Goal: Task Accomplishment & Management: Complete application form

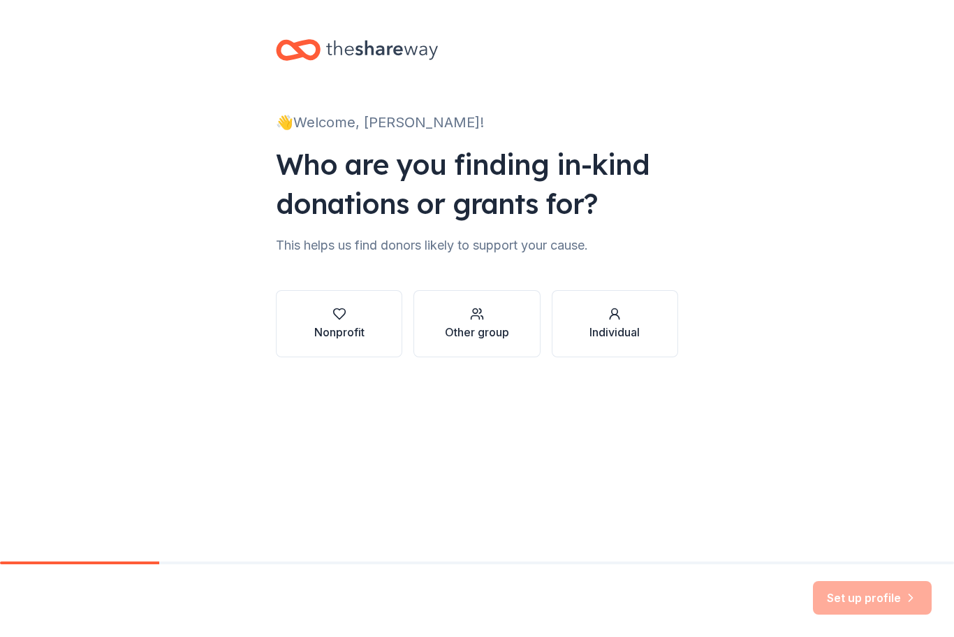
click at [340, 333] on div "Nonprofit" at bounding box center [339, 331] width 50 height 17
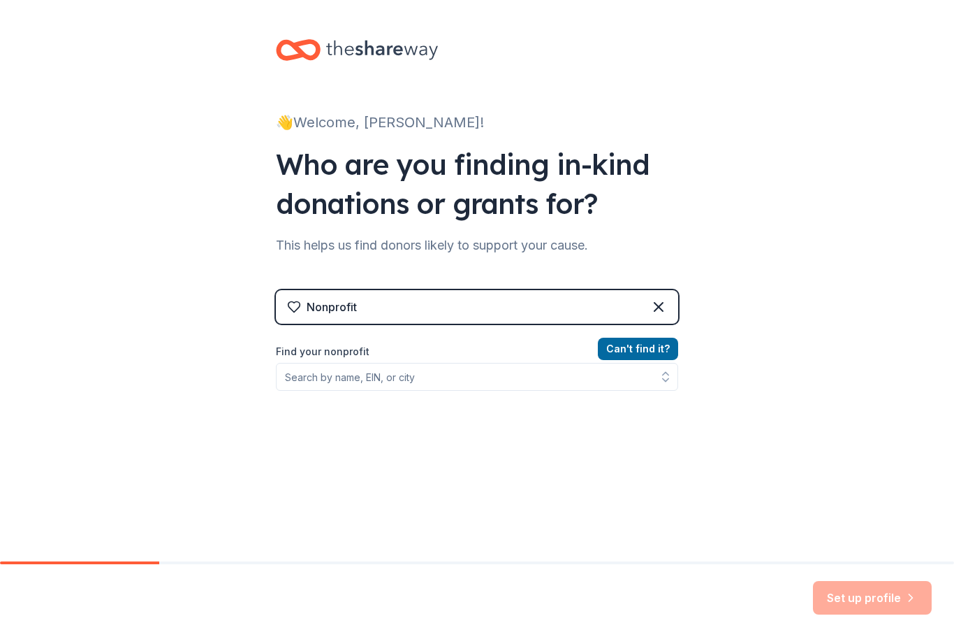
click at [662, 312] on icon at bounding box center [658, 306] width 17 height 17
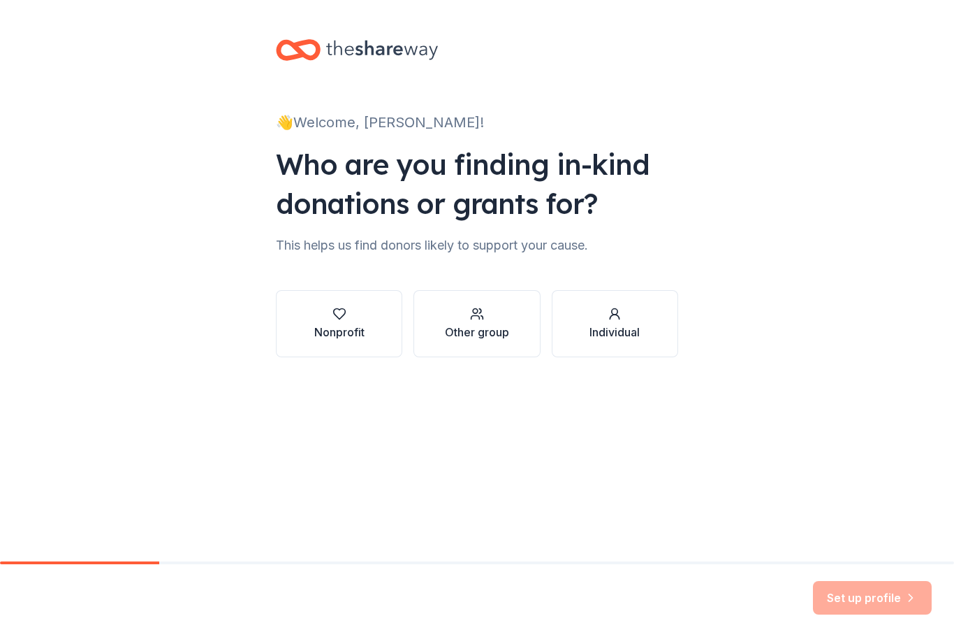
click at [482, 328] on div "Other group" at bounding box center [477, 331] width 64 height 17
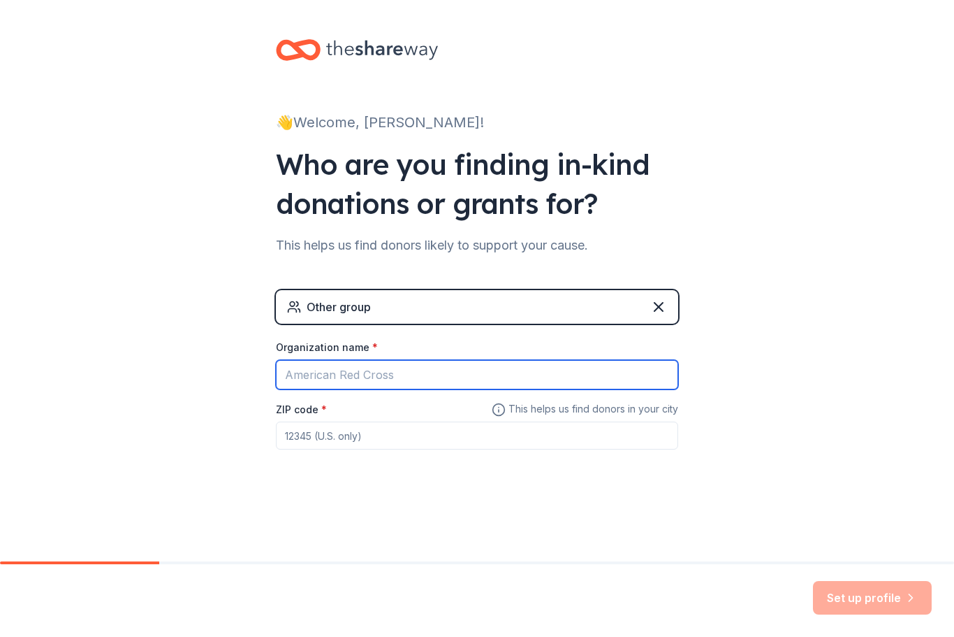
click at [335, 378] on input "Organization name *" at bounding box center [477, 374] width 402 height 29
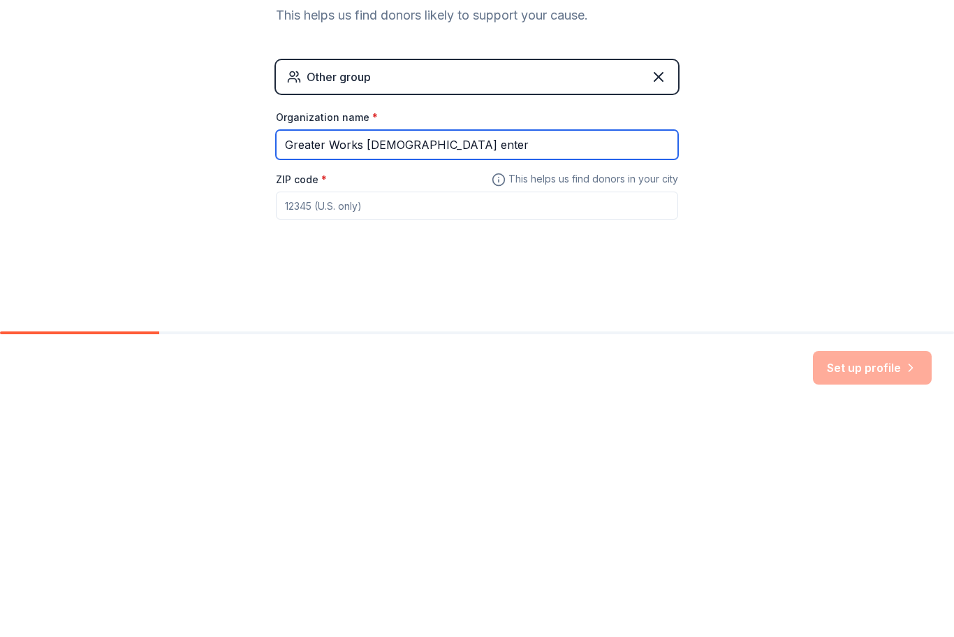
type input "Greater Works [DEMOGRAPHIC_DATA] enter"
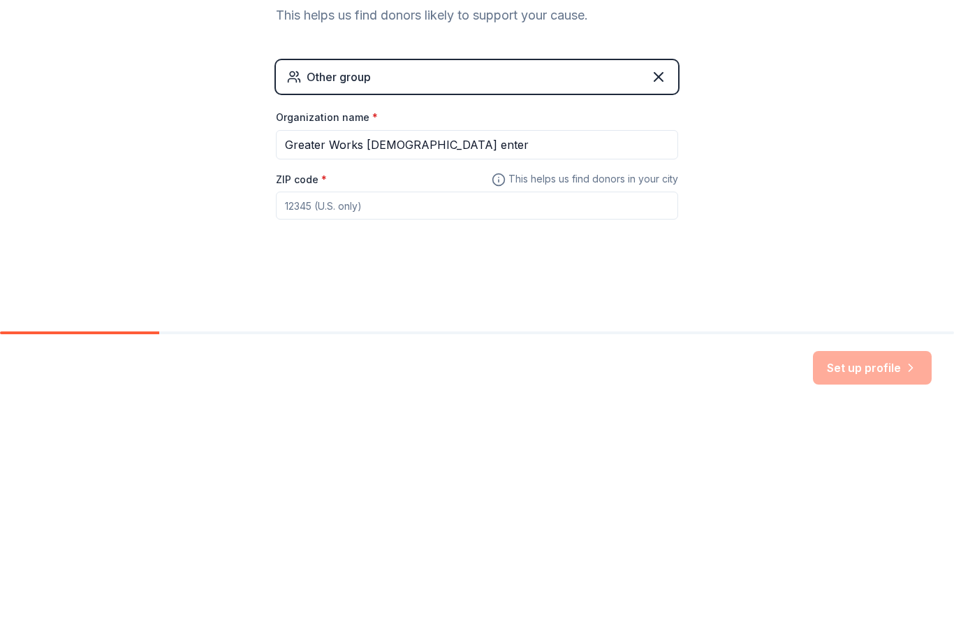
click at [342, 421] on input "ZIP code *" at bounding box center [477, 435] width 402 height 28
type input "39120"
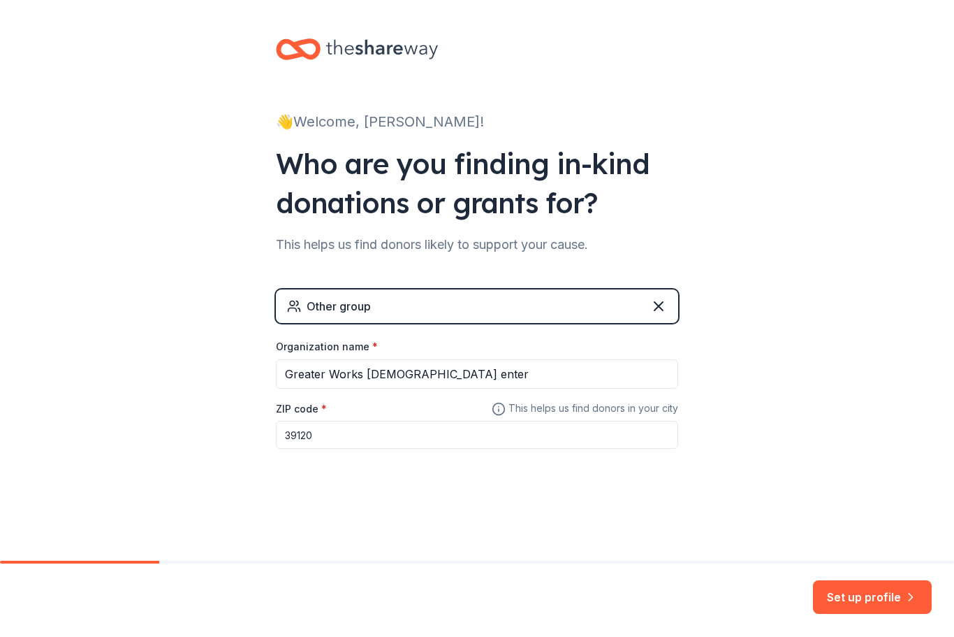
click at [883, 593] on button "Set up profile" at bounding box center [872, 598] width 119 height 34
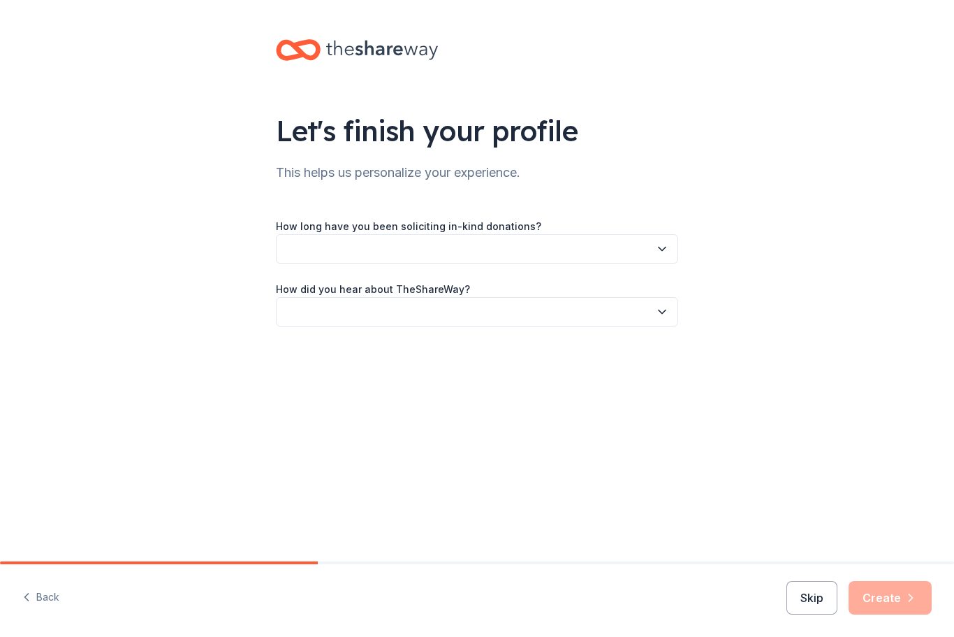
click at [38, 603] on button "Back" at bounding box center [40, 597] width 37 height 29
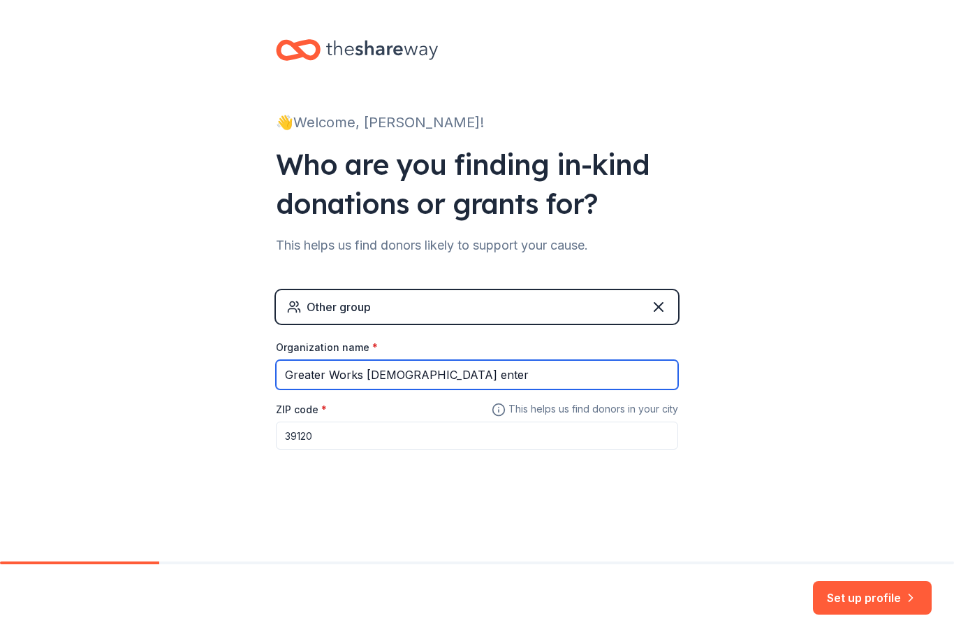
click at [460, 379] on input "Greater Works Christian enter" at bounding box center [477, 374] width 402 height 29
type input "Greater Works Christian Center"
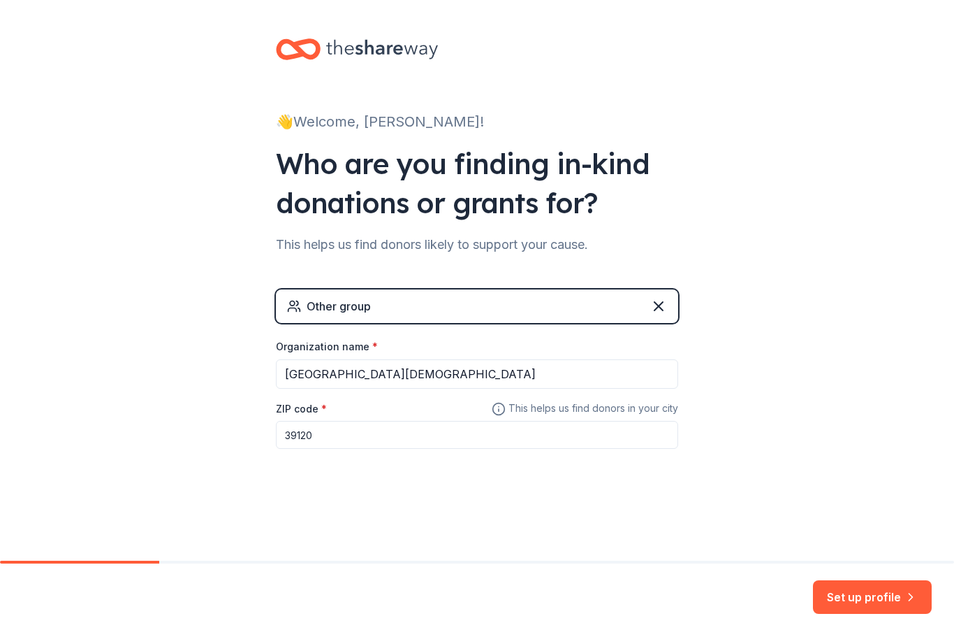
click at [884, 594] on button "Set up profile" at bounding box center [872, 598] width 119 height 34
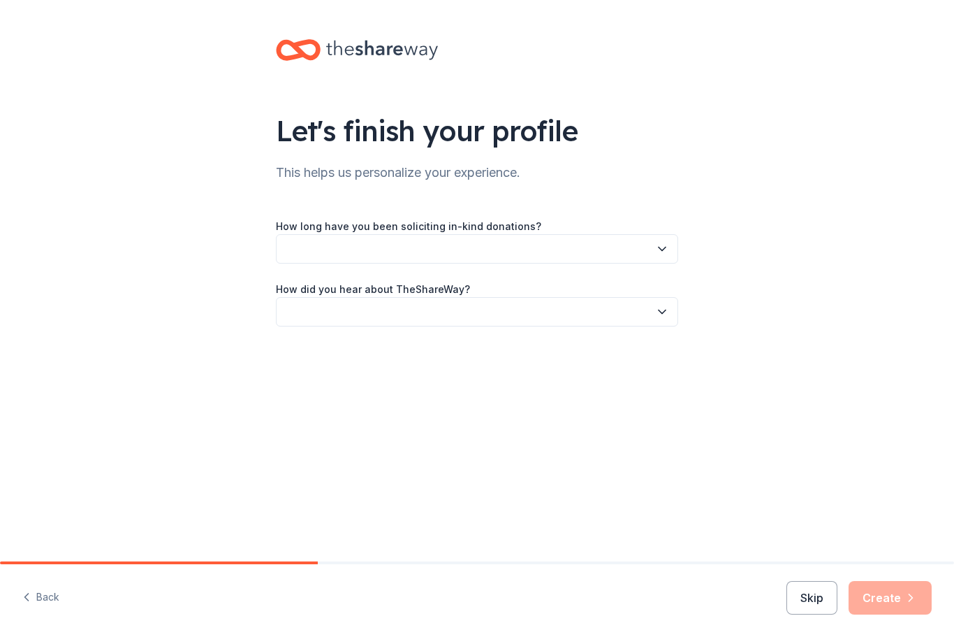
click at [660, 249] on icon "button" at bounding box center [662, 248] width 7 height 3
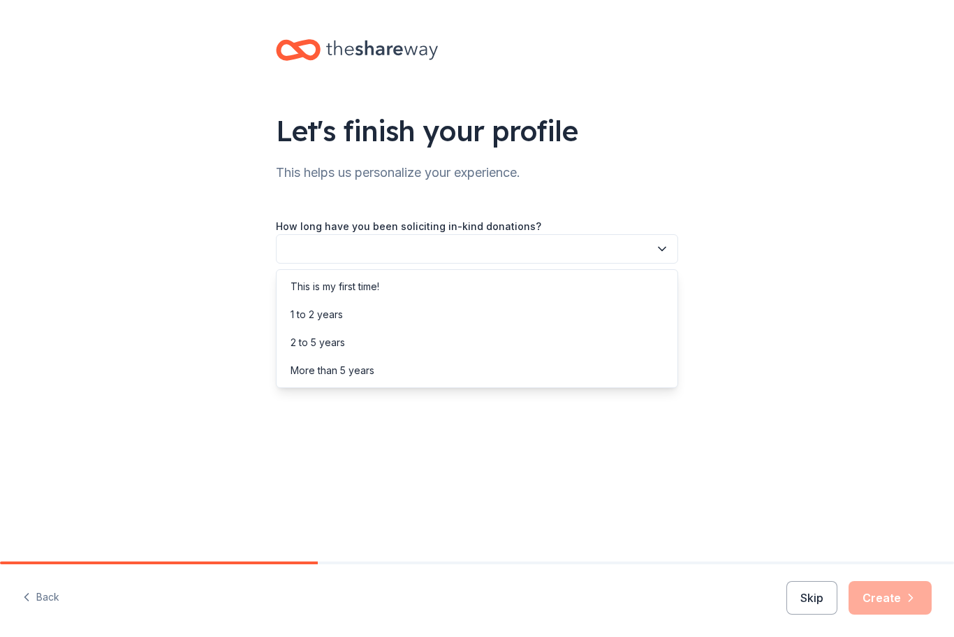
click at [350, 289] on div "This is my first time!" at bounding box center [335, 286] width 89 height 17
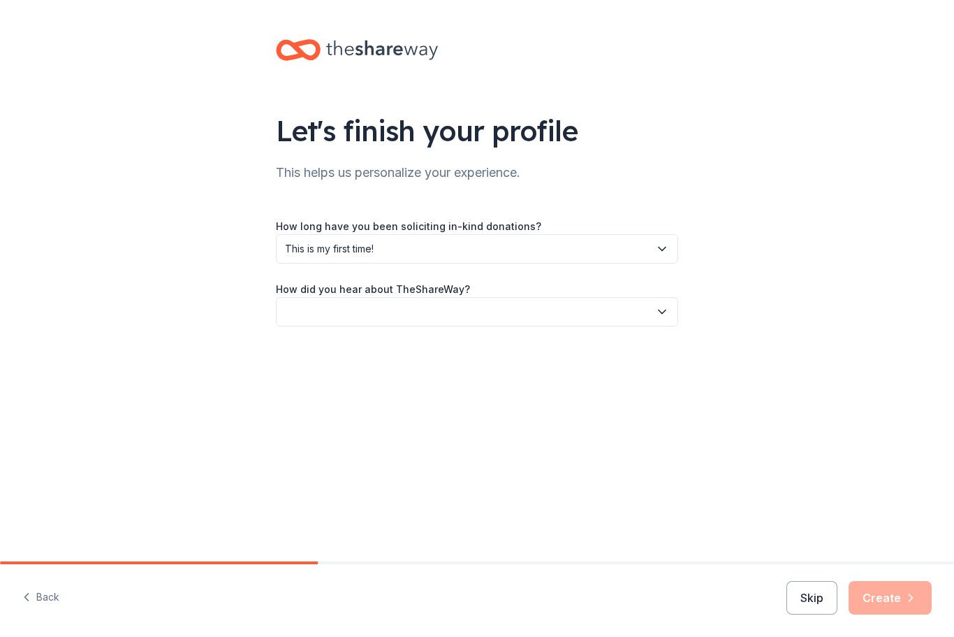
click at [664, 316] on icon "button" at bounding box center [662, 312] width 14 height 14
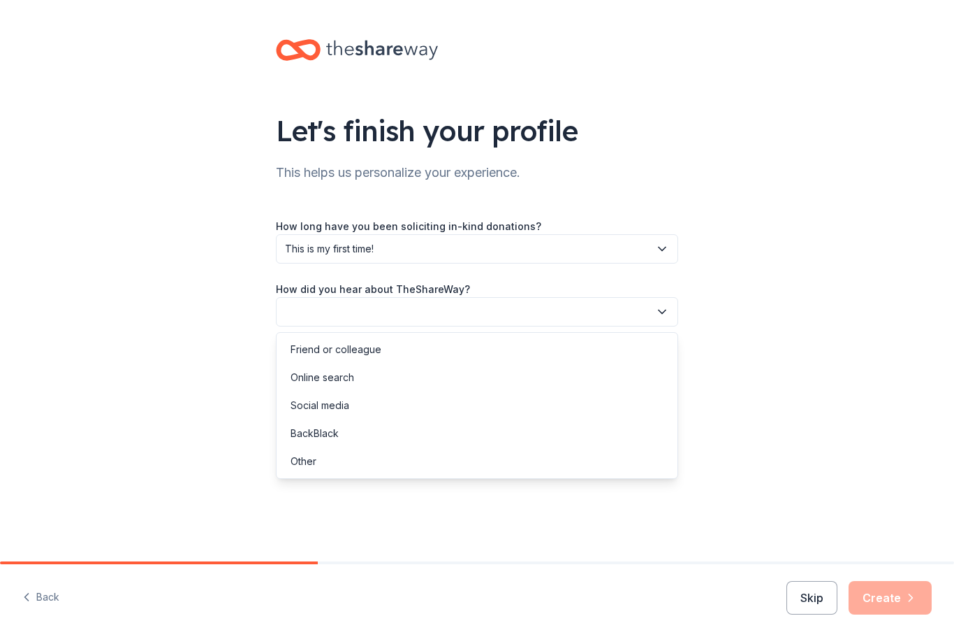
click at [332, 377] on div "Online search" at bounding box center [323, 377] width 64 height 17
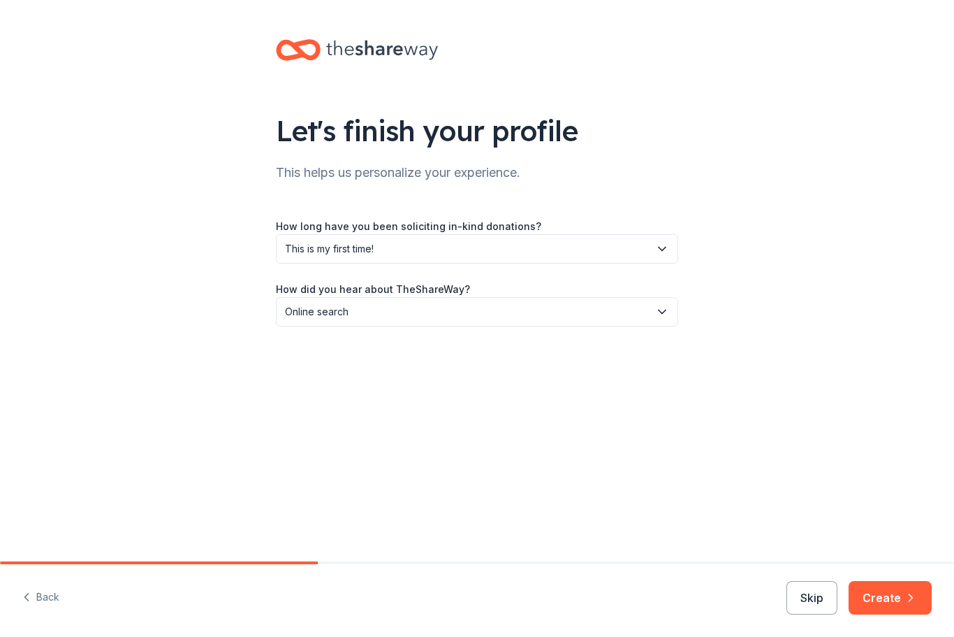
click at [900, 599] on button "Create" at bounding box center [890, 598] width 83 height 34
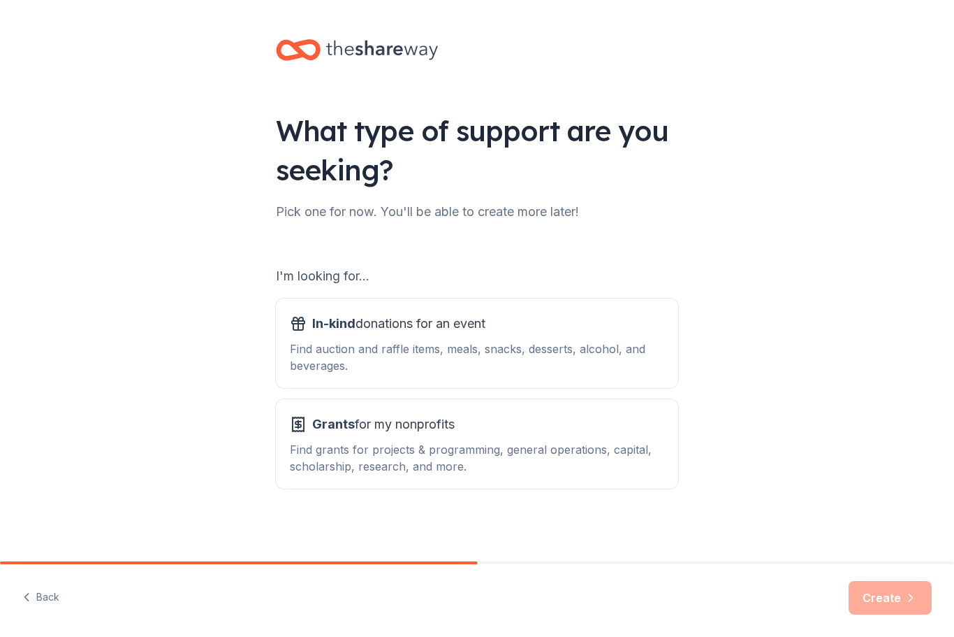
click at [606, 334] on div "In-kind donations for an event" at bounding box center [477, 323] width 375 height 22
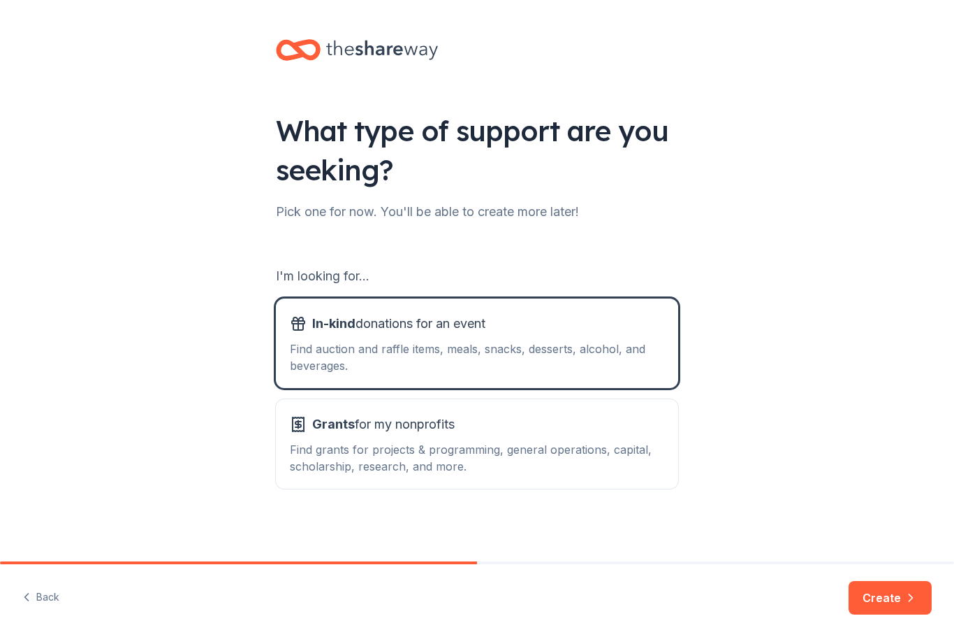
click at [894, 599] on button "Create" at bounding box center [890, 598] width 83 height 34
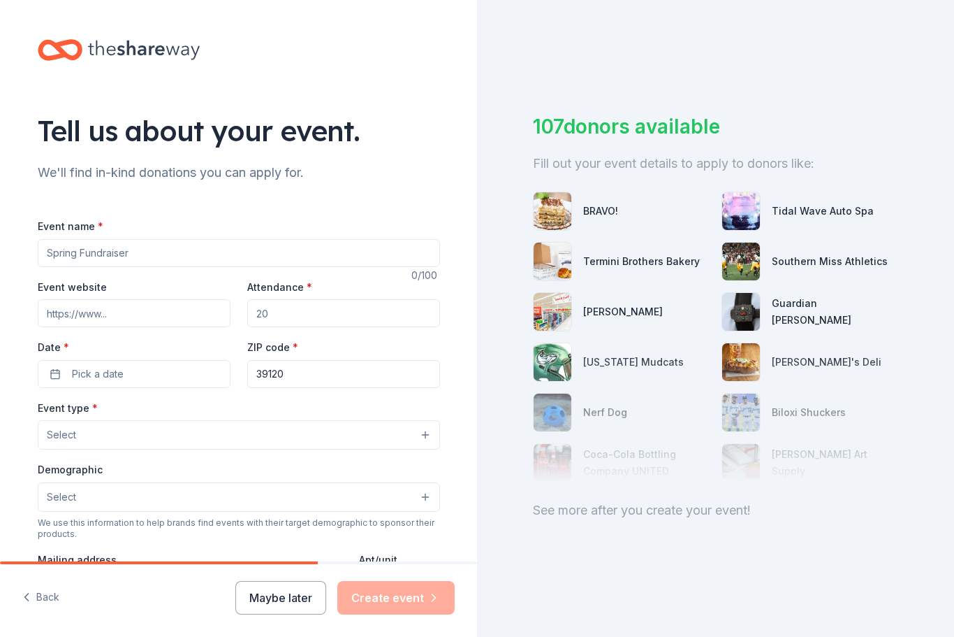
click at [113, 245] on input "Event name *" at bounding box center [239, 253] width 402 height 28
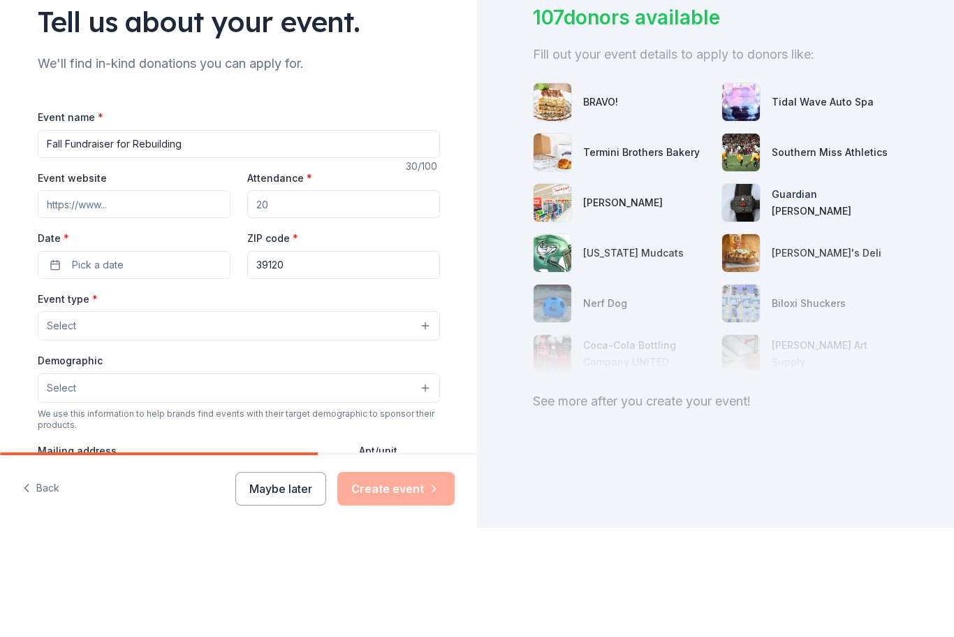
type input "Fall Fundraiser for Rebuilding"
click at [417, 83] on div "Tell us about your event. We'll find in-kind donations you can apply for. Event…" at bounding box center [238, 465] width 447 height 930
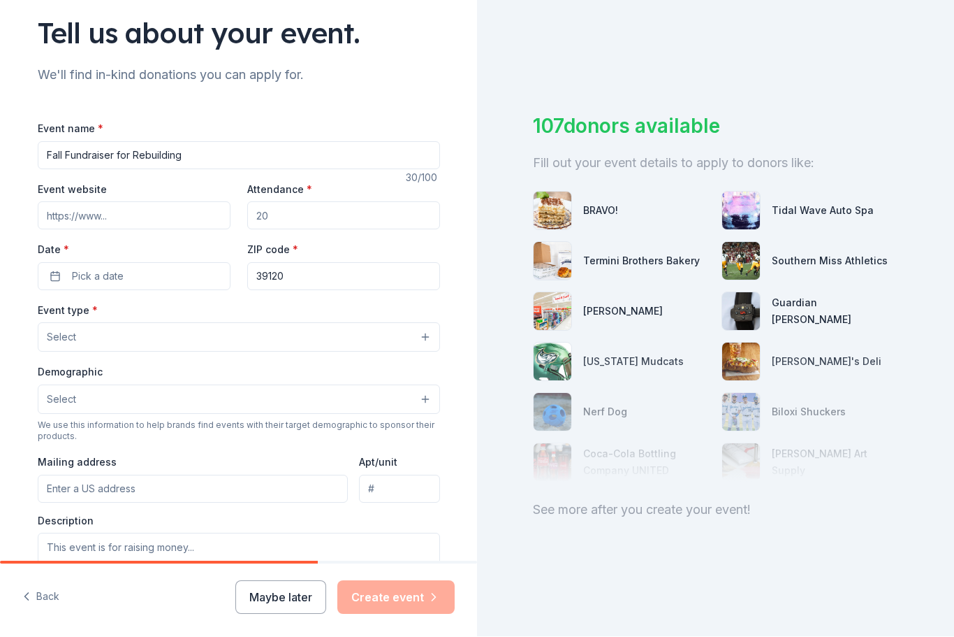
scroll to position [96, 0]
click at [362, 324] on button "Select" at bounding box center [239, 338] width 402 height 29
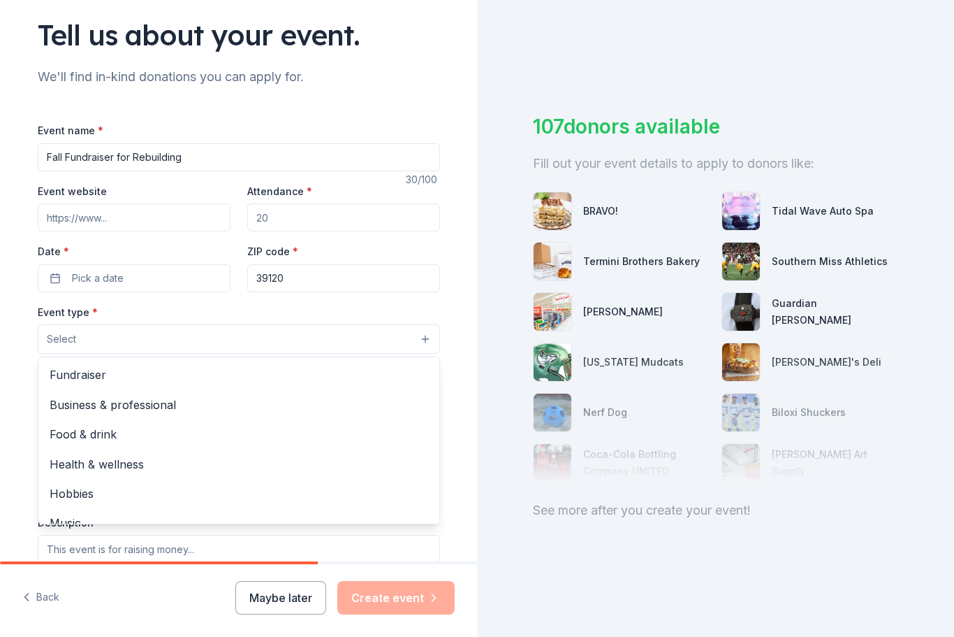
scroll to position [0, 0]
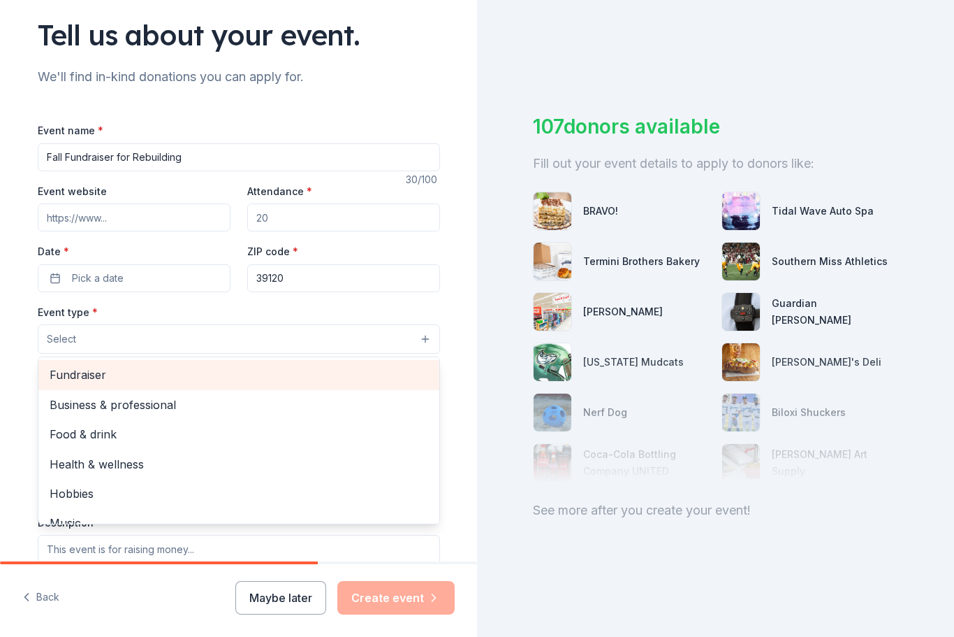
click at [85, 365] on span "Fundraiser" at bounding box center [239, 374] width 379 height 18
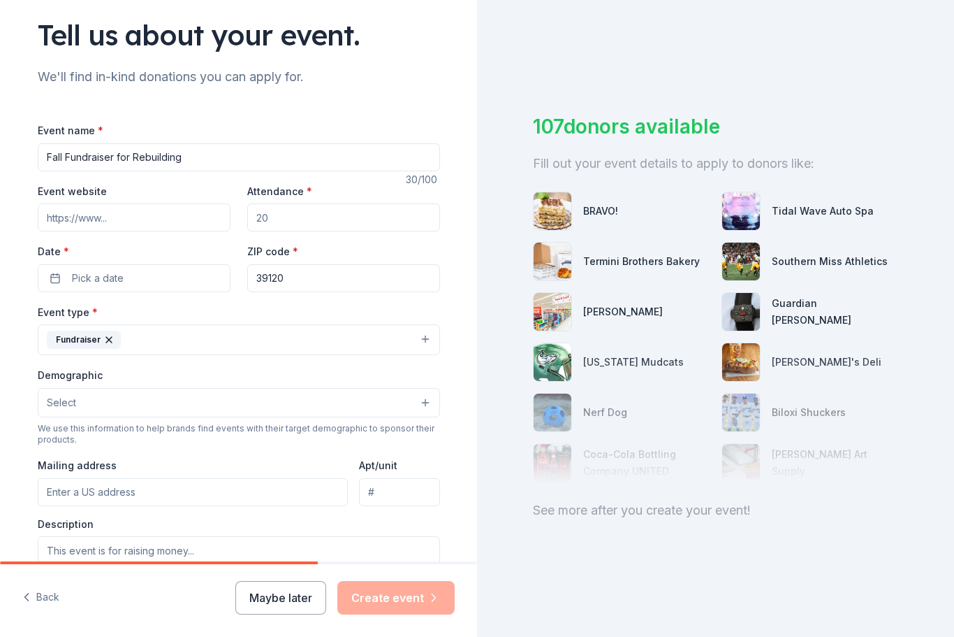
click at [289, 203] on input "Attendance *" at bounding box center [343, 217] width 193 height 28
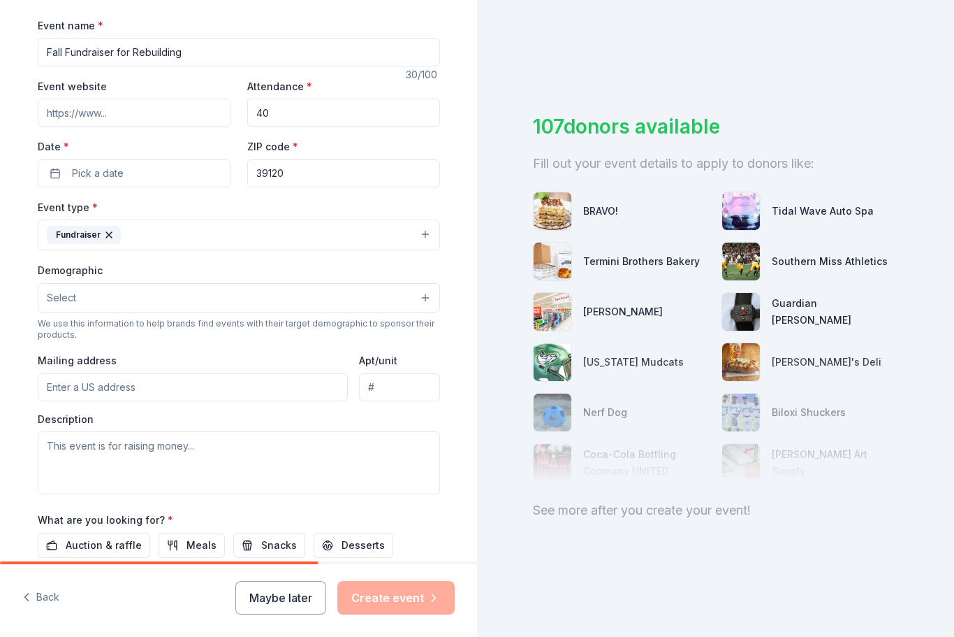
scroll to position [201, 0]
type input "40"
click at [143, 159] on button "Pick a date" at bounding box center [134, 173] width 193 height 28
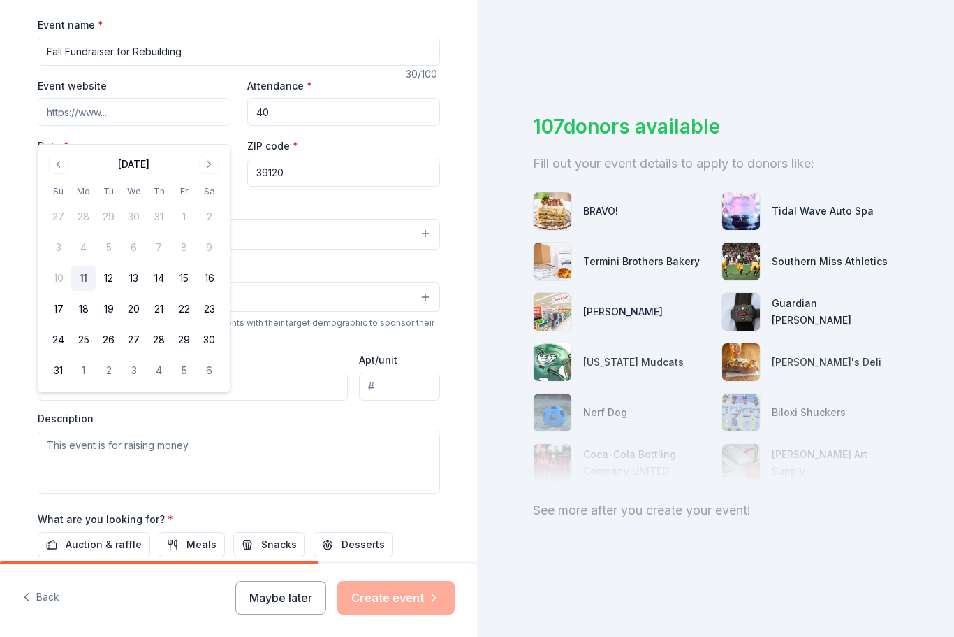
click at [205, 337] on button "30" at bounding box center [209, 339] width 25 height 25
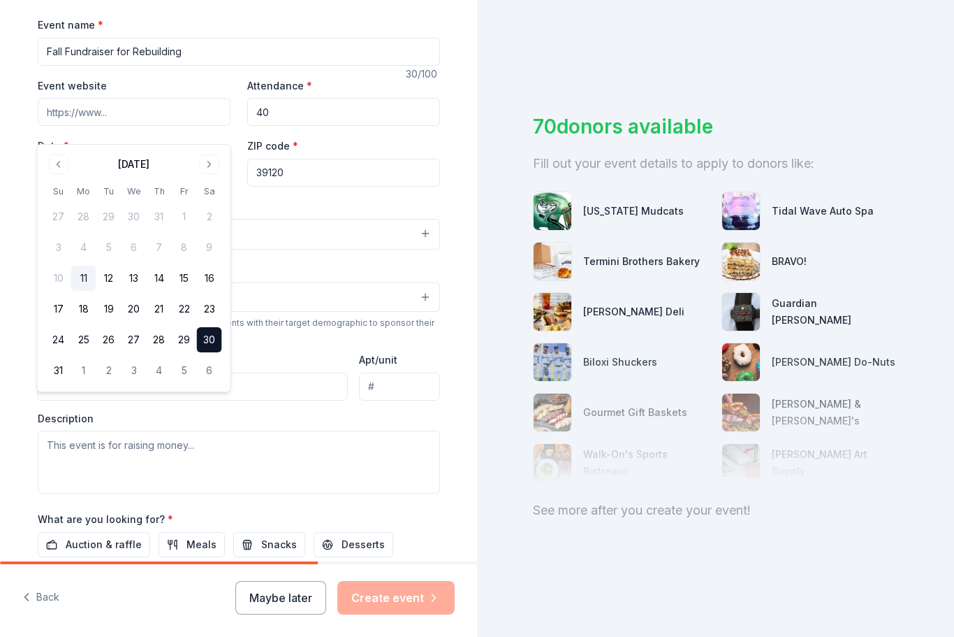
click at [461, 157] on div "Tell us about your event. We'll find in-kind donations you can apply for. Event…" at bounding box center [238, 264] width 447 height 931
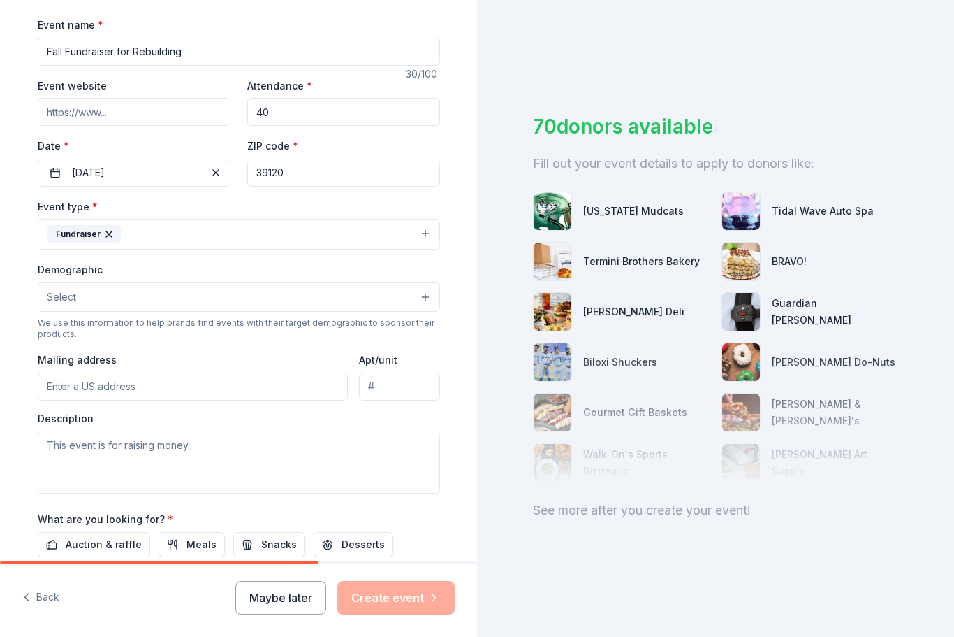
click at [428, 282] on button "Select" at bounding box center [239, 296] width 402 height 29
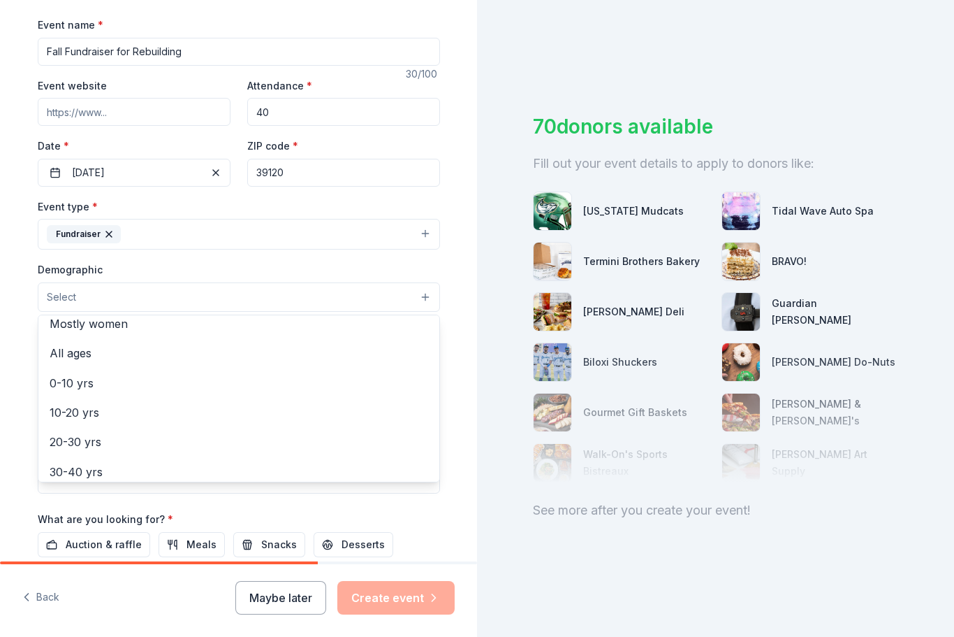
scroll to position [22, 0]
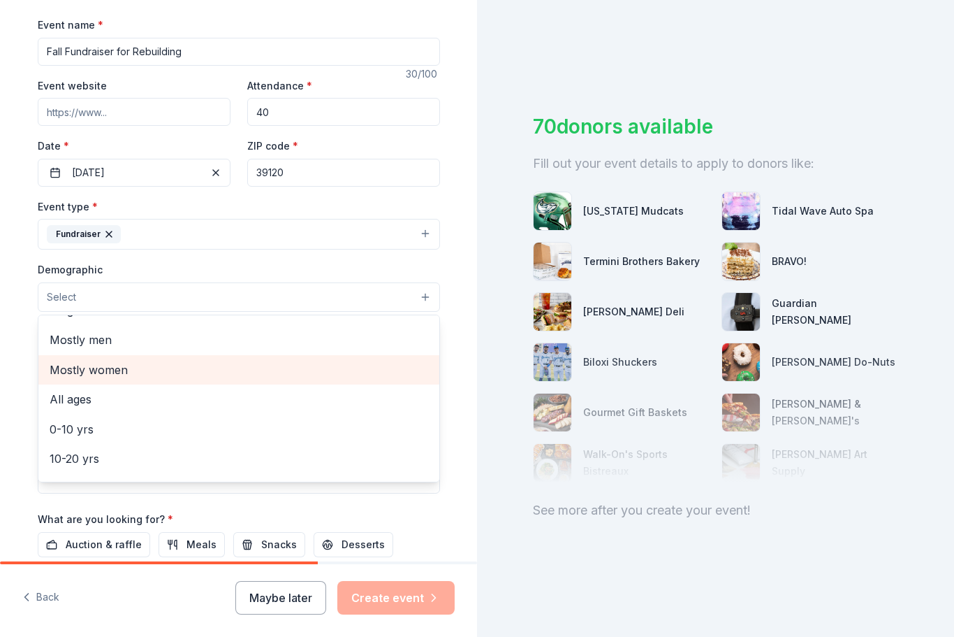
click at [105, 361] on span "Mostly women" at bounding box center [239, 370] width 379 height 18
click at [85, 362] on span "All ages" at bounding box center [239, 371] width 379 height 18
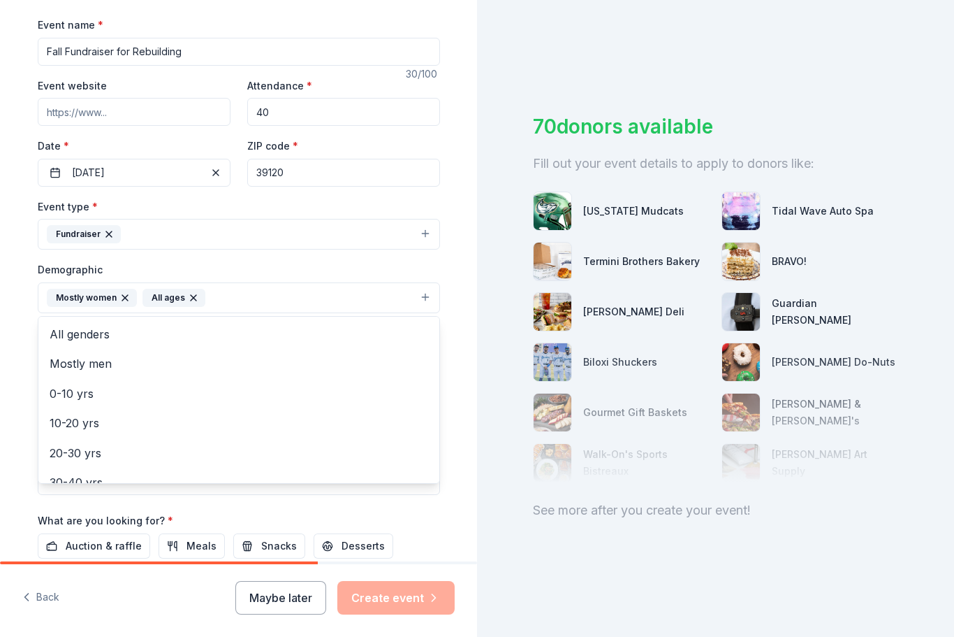
scroll to position [0, 0]
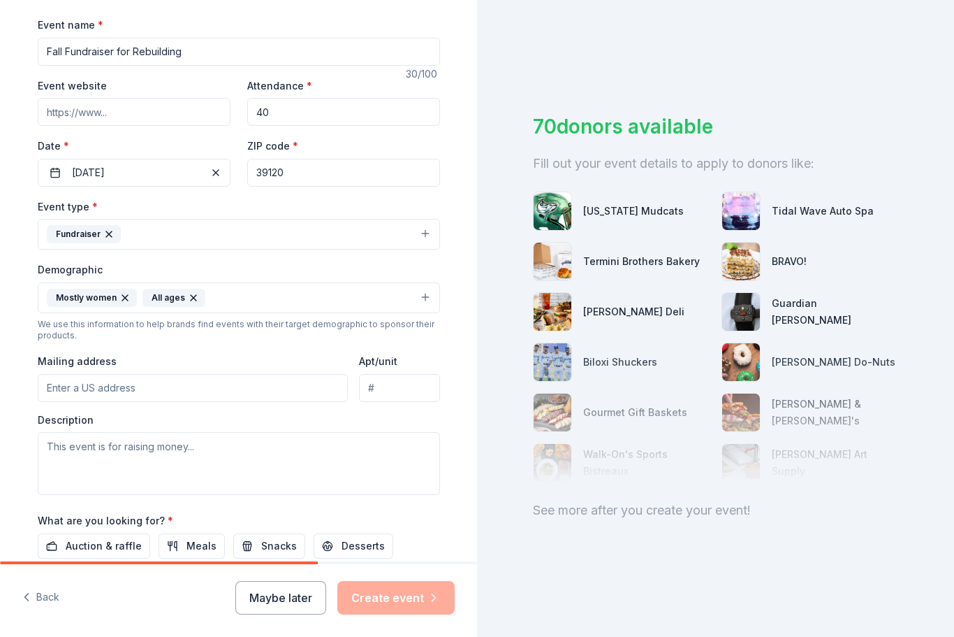
click at [131, 374] on input "Mailing address" at bounding box center [193, 388] width 311 height 28
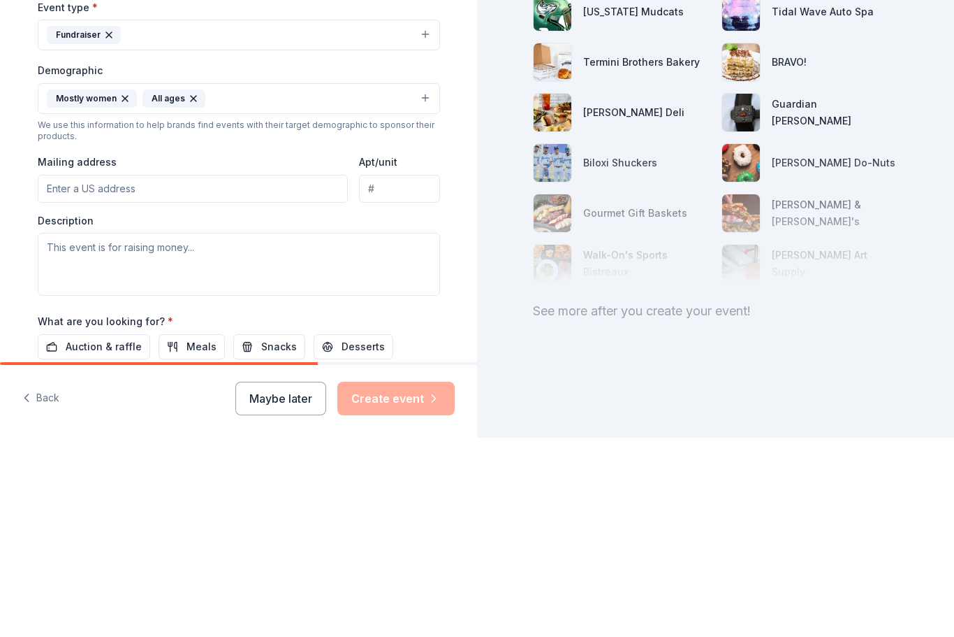
type input "14 Azalea Lane"
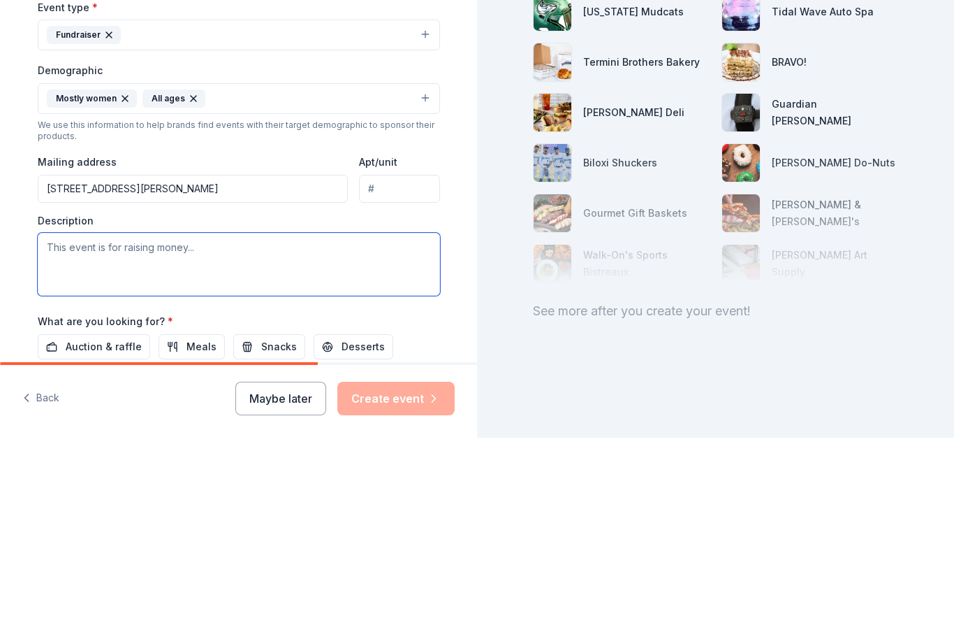
click at [177, 432] on textarea at bounding box center [239, 463] width 402 height 63
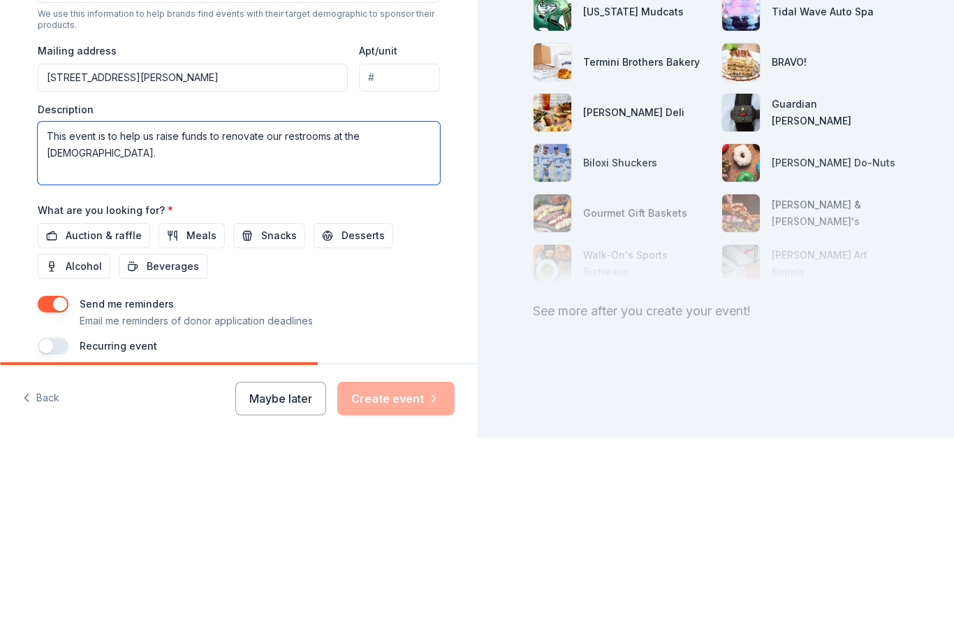
scroll to position [317, 0]
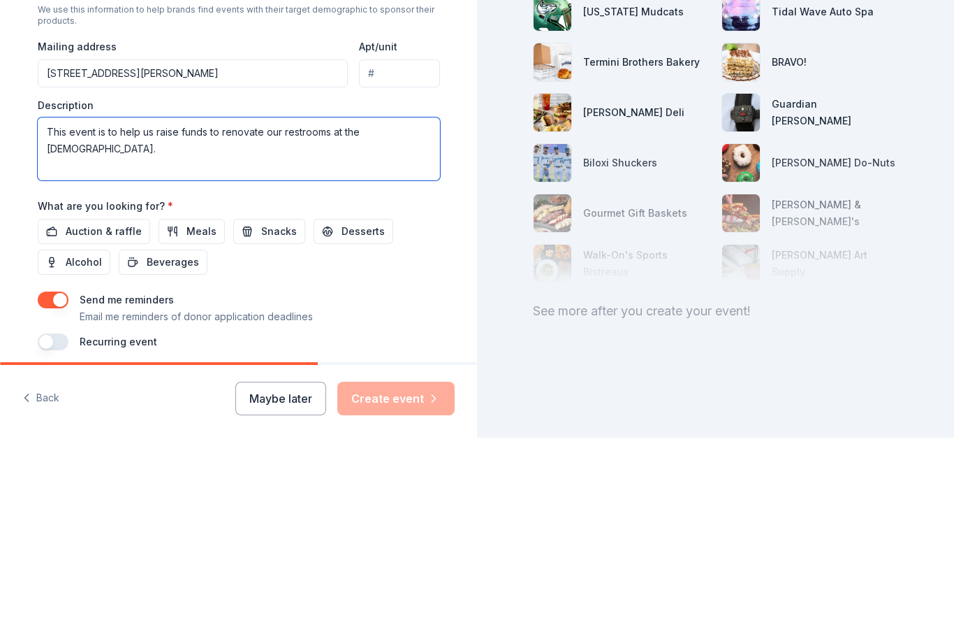
type textarea "This event is to help us raise funds to renovate our restrooms at the church."
click at [103, 422] on span "Auction & raffle" at bounding box center [104, 430] width 76 height 17
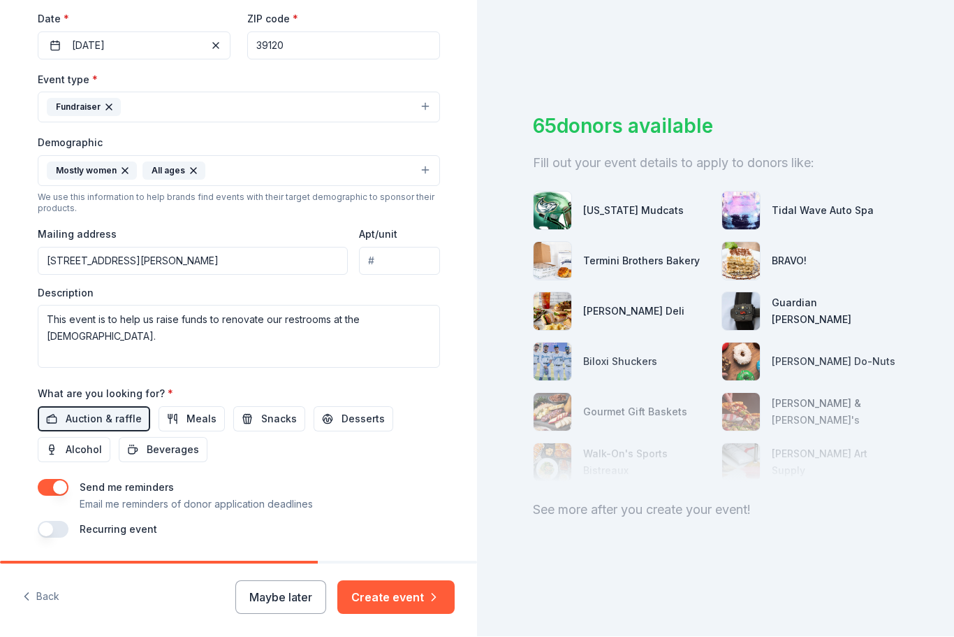
scroll to position [327, 0]
click at [181, 407] on button "Meals" at bounding box center [192, 419] width 66 height 25
click at [389, 599] on button "Create event" at bounding box center [395, 598] width 117 height 34
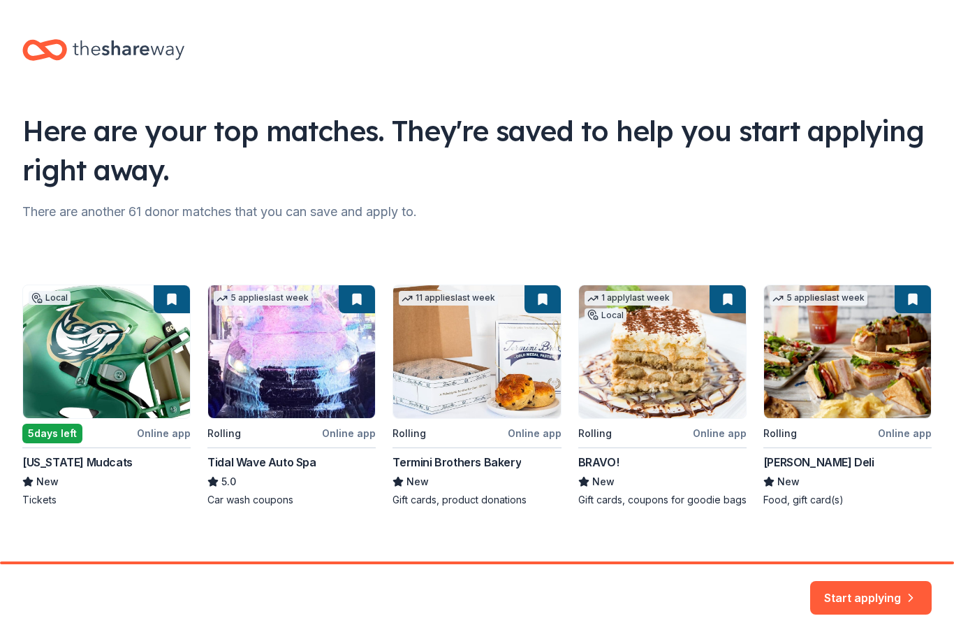
click at [655, 402] on div "Local 5 days left Online app Mississippi Mudcats New Tickets 5 applies last wee…" at bounding box center [477, 395] width 910 height 222
click at [736, 307] on div "Local 5 days left Online app Mississippi Mudcats New Tickets 5 applies last wee…" at bounding box center [477, 395] width 910 height 222
click at [880, 599] on button "Start applying" at bounding box center [871, 589] width 122 height 34
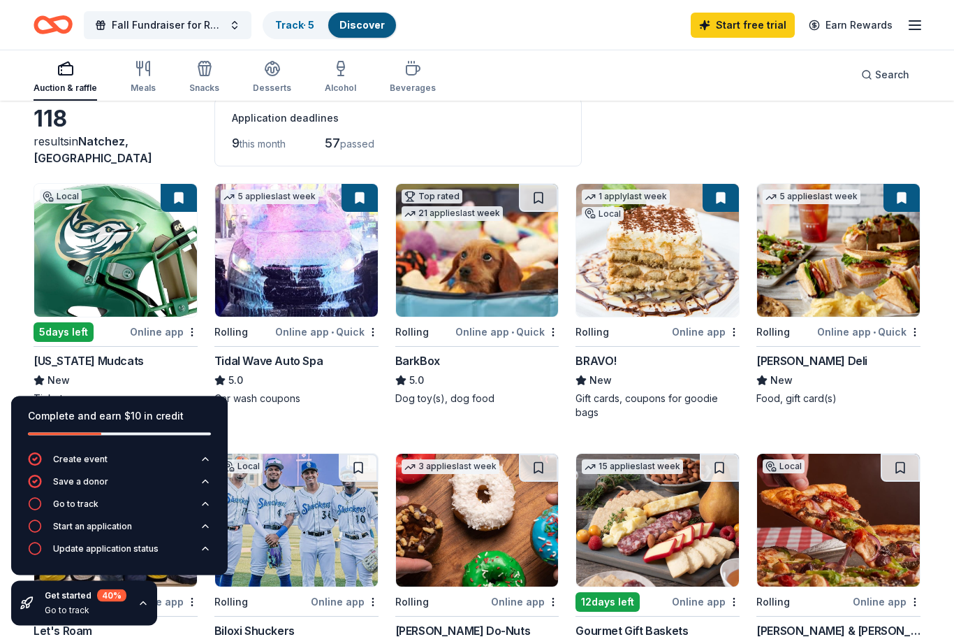
scroll to position [75, 0]
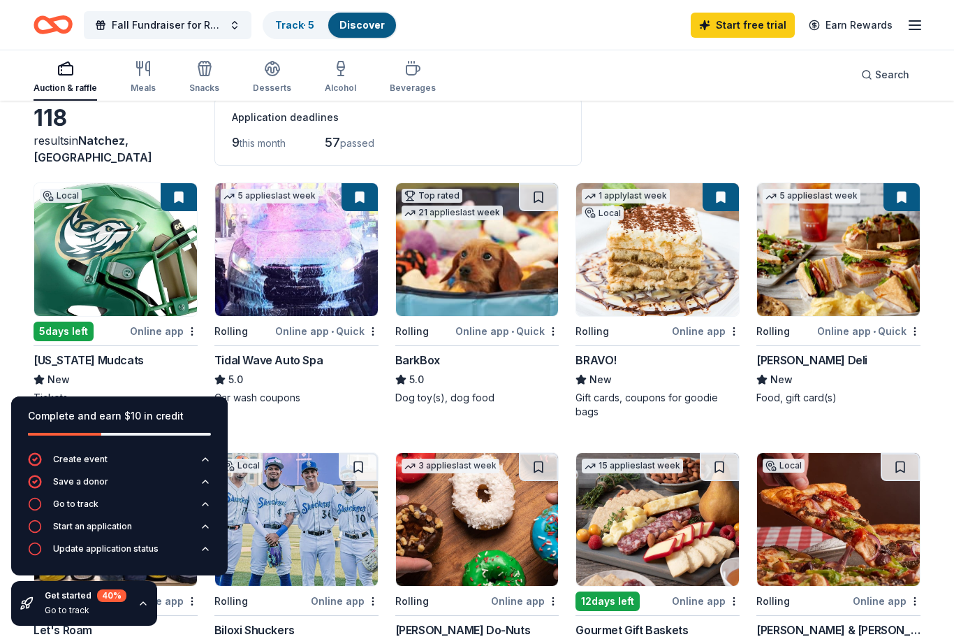
click at [669, 313] on img at bounding box center [657, 249] width 163 height 133
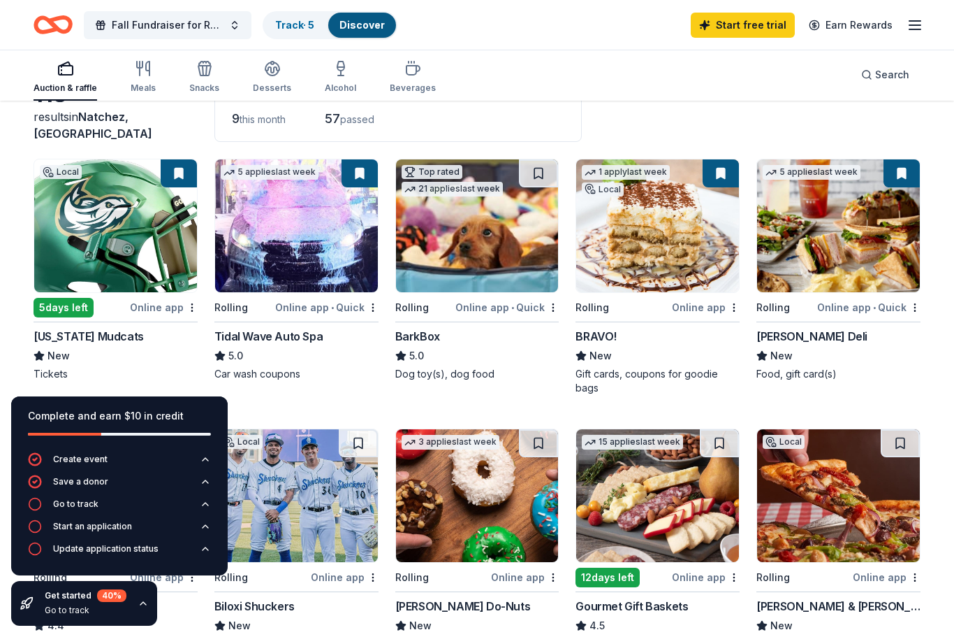
click at [861, 264] on img at bounding box center [838, 225] width 163 height 133
